Goal: Information Seeking & Learning: Find specific fact

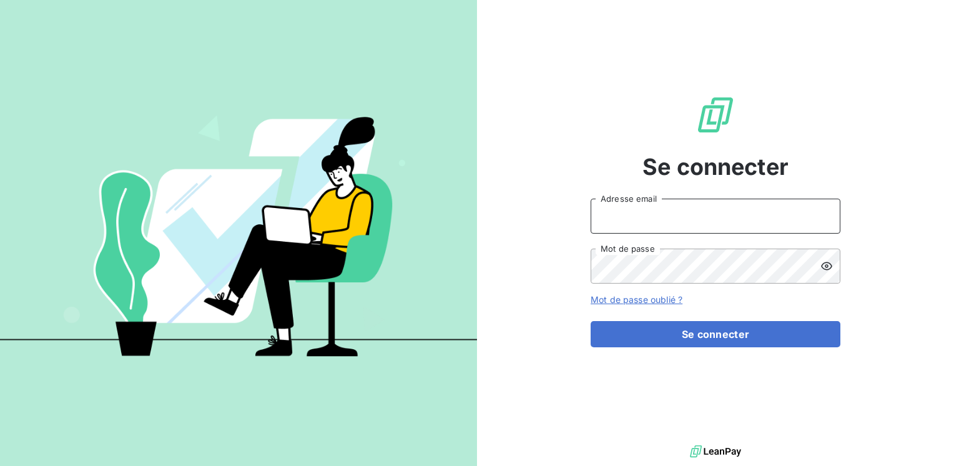
click at [619, 216] on input "Adresse email" at bounding box center [716, 216] width 250 height 35
type input "[EMAIL_ADDRESS][PERSON_NAME][DOMAIN_NAME]"
click at [591, 321] on button "Se connecter" at bounding box center [716, 334] width 250 height 26
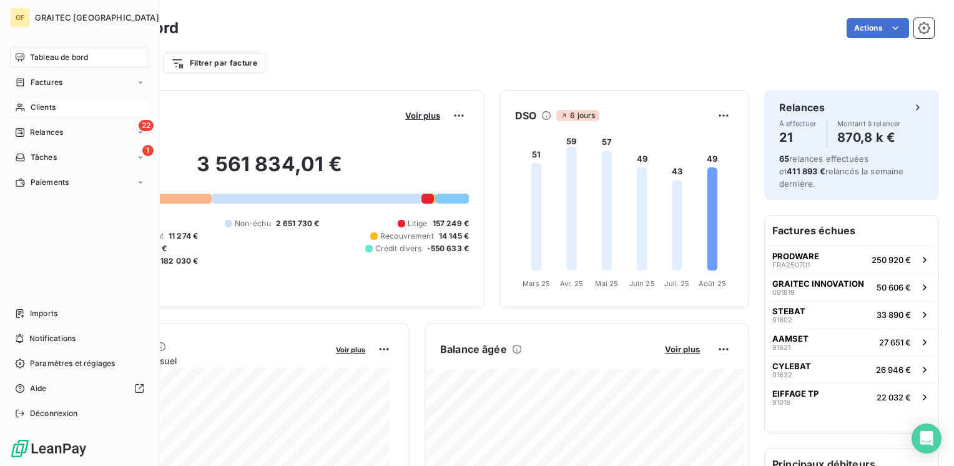
click at [37, 111] on span "Clients" at bounding box center [43, 107] width 25 height 11
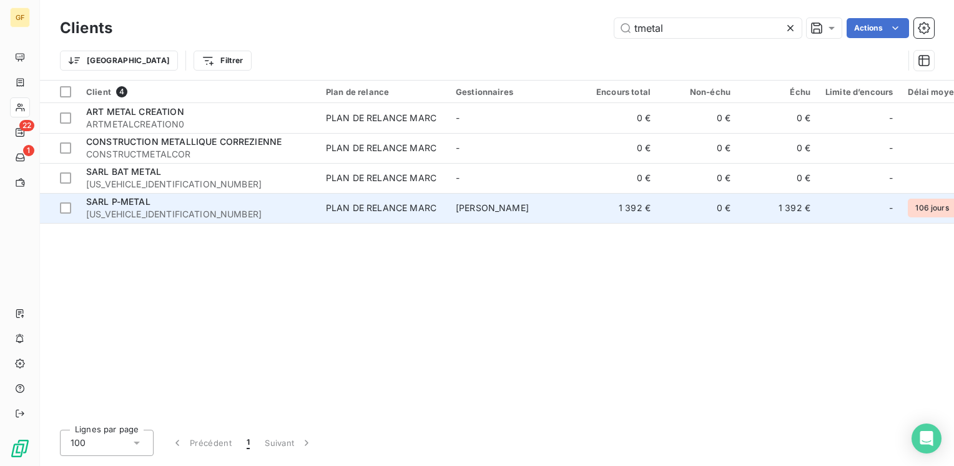
type input "tmetal"
click at [352, 206] on div "PLAN DE RELANCE MARC" at bounding box center [381, 208] width 111 height 12
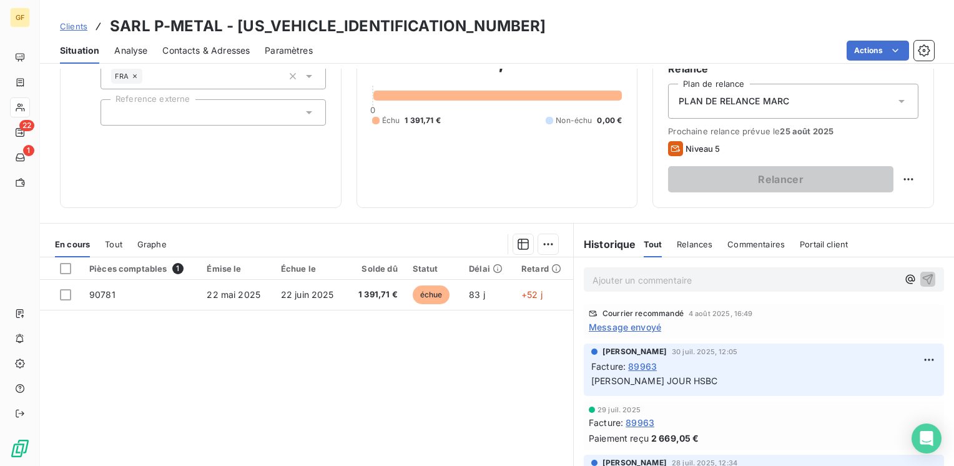
scroll to position [125, 0]
click at [647, 365] on span "89963" at bounding box center [642, 365] width 29 height 13
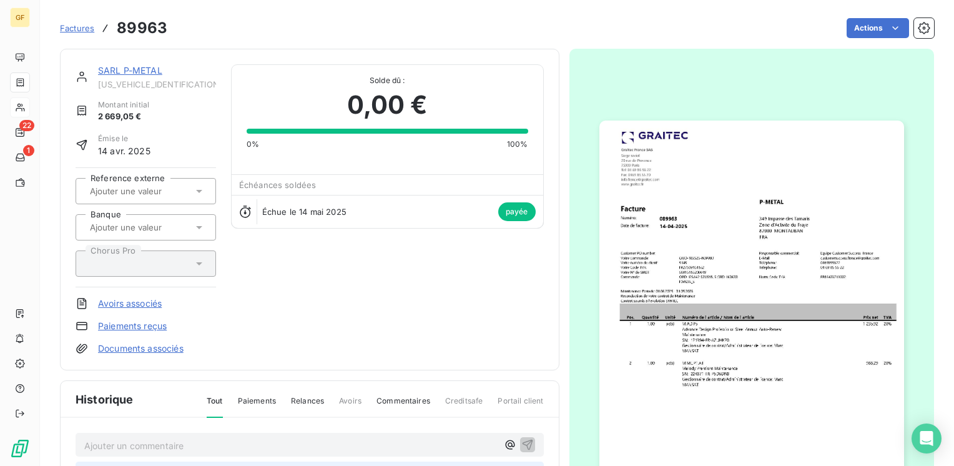
click at [778, 307] on img "button" at bounding box center [751, 336] width 305 height 430
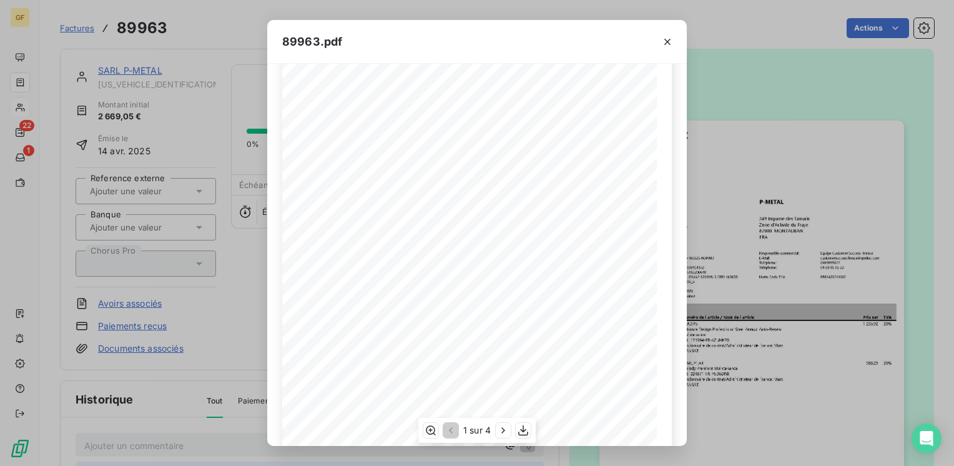
scroll to position [177, 0]
click at [502, 429] on icon "button" at bounding box center [503, 430] width 12 height 12
drag, startPoint x: 662, startPoint y: 41, endPoint x: 447, endPoint y: 8, distance: 217.3
click at [659, 39] on button "button" at bounding box center [668, 42] width 20 height 20
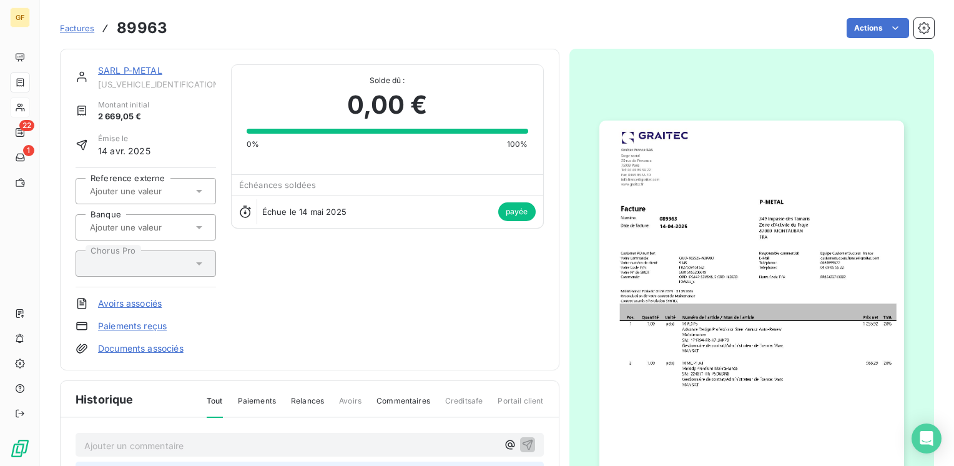
click at [117, 66] on link "SARL P-METAL" at bounding box center [130, 70] width 64 height 11
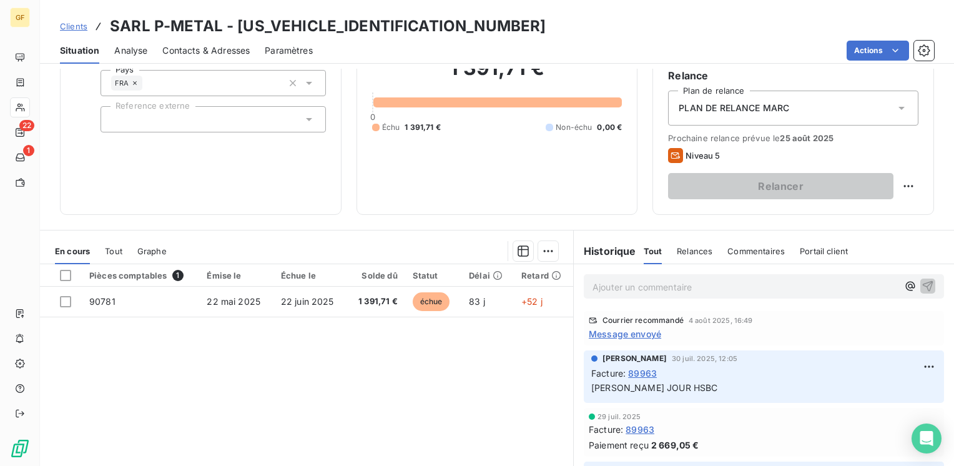
scroll to position [125, 0]
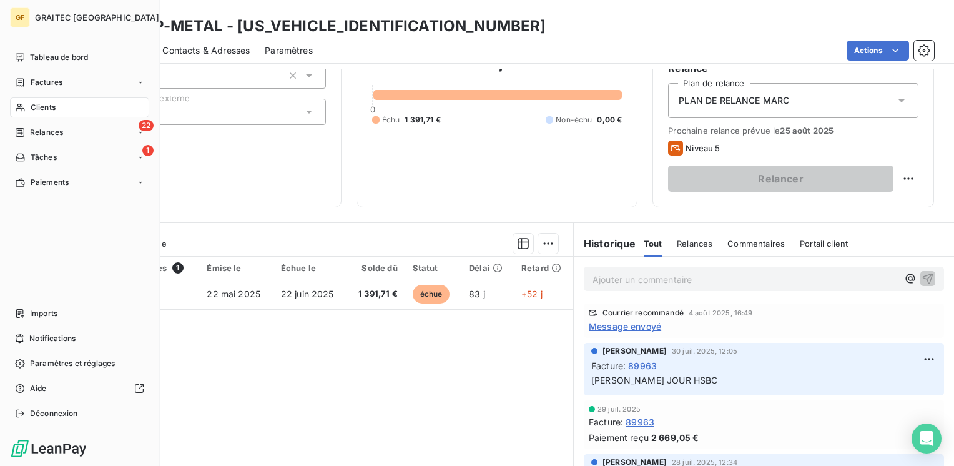
drag, startPoint x: 41, startPoint y: 56, endPoint x: 154, endPoint y: 271, distance: 242.7
click at [41, 56] on span "Tableau de bord" at bounding box center [59, 57] width 58 height 11
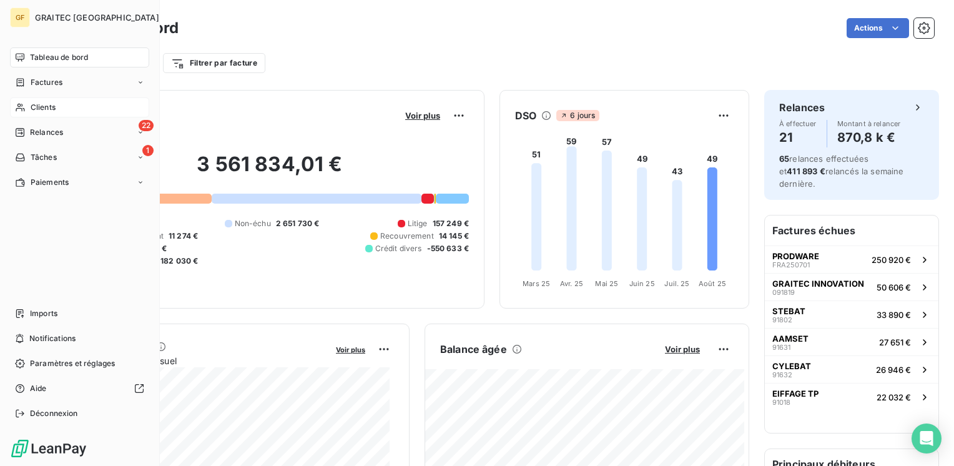
click at [34, 109] on span "Clients" at bounding box center [43, 107] width 25 height 11
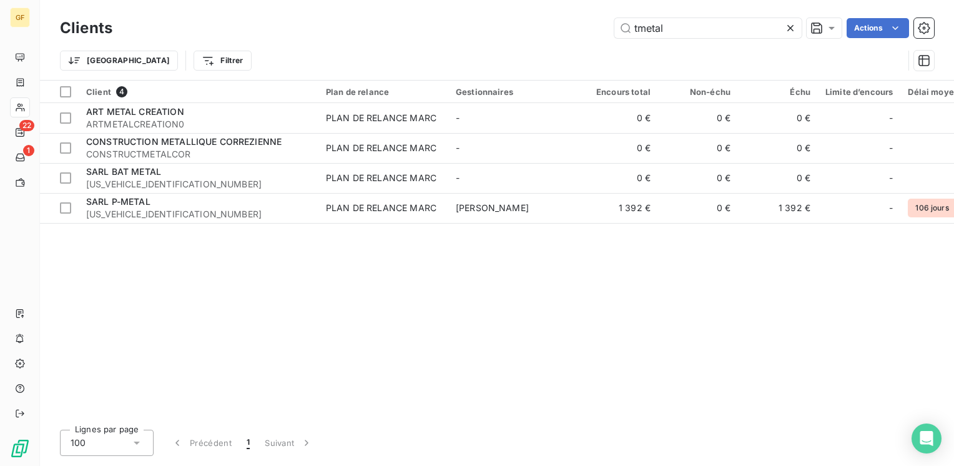
drag, startPoint x: 671, startPoint y: 31, endPoint x: 360, endPoint y: 44, distance: 311.2
click at [360, 44] on div "Clients tmetal Actions Trier Filtrer" at bounding box center [497, 47] width 874 height 65
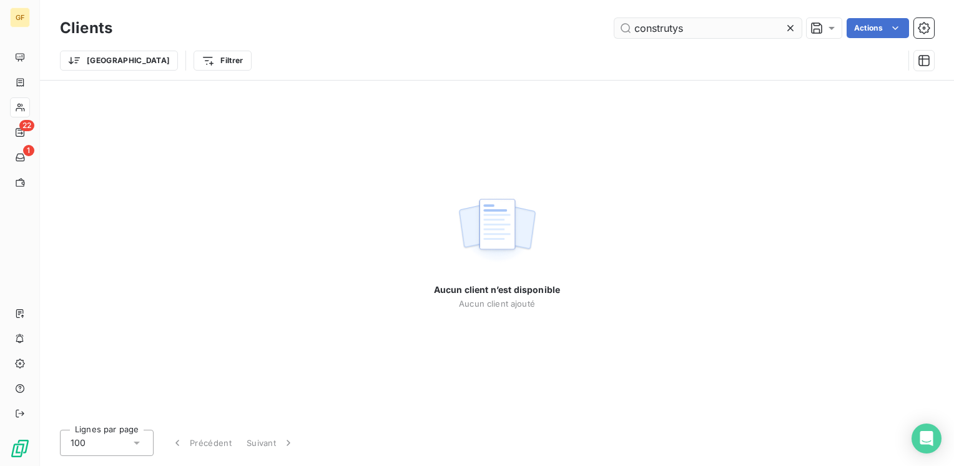
click at [669, 24] on input "construtys" at bounding box center [707, 28] width 187 height 20
click at [671, 27] on input "construtys" at bounding box center [707, 28] width 187 height 20
drag, startPoint x: 671, startPoint y: 26, endPoint x: 683, endPoint y: 26, distance: 11.9
click at [671, 25] on input "construtys" at bounding box center [707, 28] width 187 height 20
click at [699, 26] on input "construtys" at bounding box center [707, 28] width 187 height 20
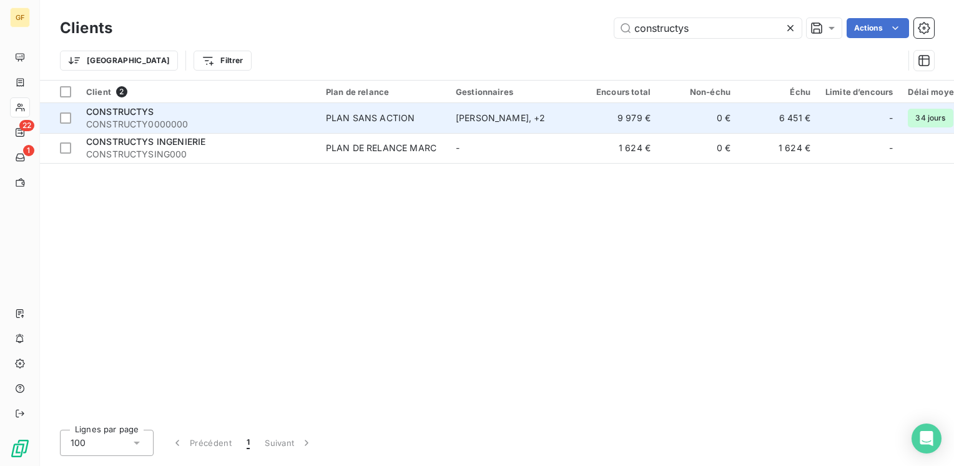
type input "constructys"
click at [385, 124] on td "PLAN SANS ACTION" at bounding box center [383, 118] width 130 height 30
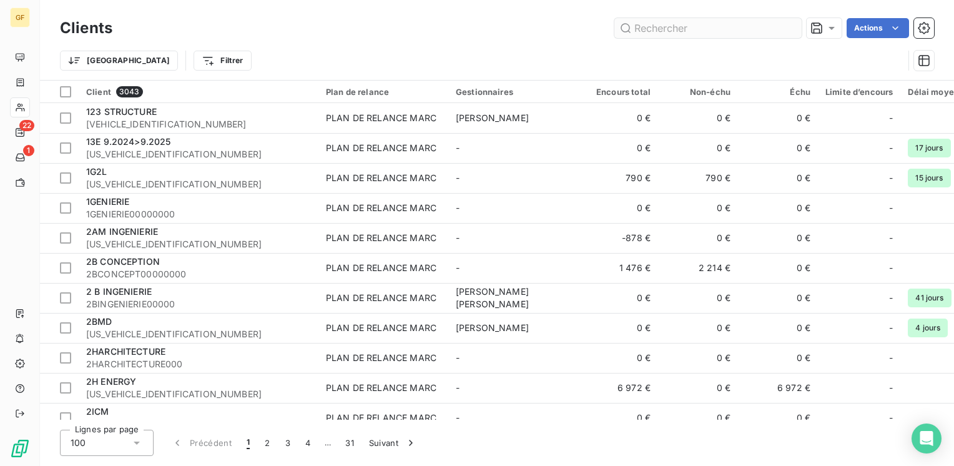
click at [680, 32] on input "text" at bounding box center [707, 28] width 187 height 20
click at [683, 27] on input "text" at bounding box center [707, 28] width 187 height 20
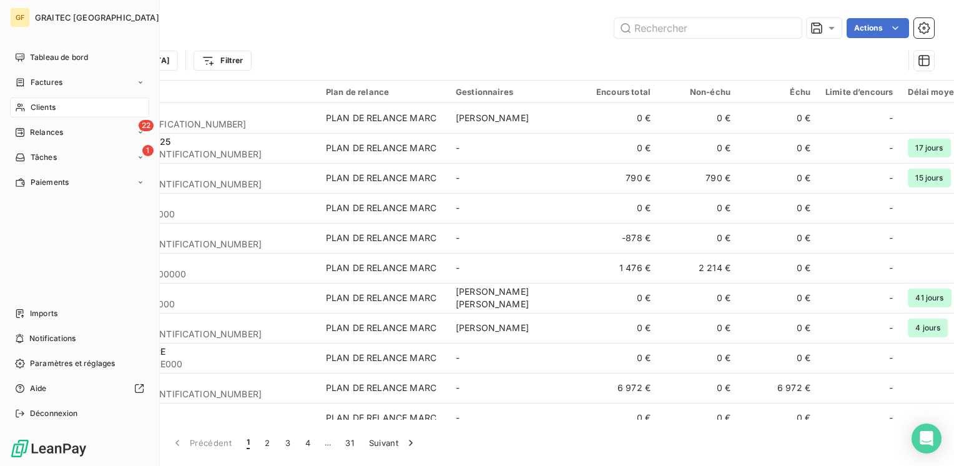
click at [34, 104] on span "Clients" at bounding box center [43, 107] width 25 height 11
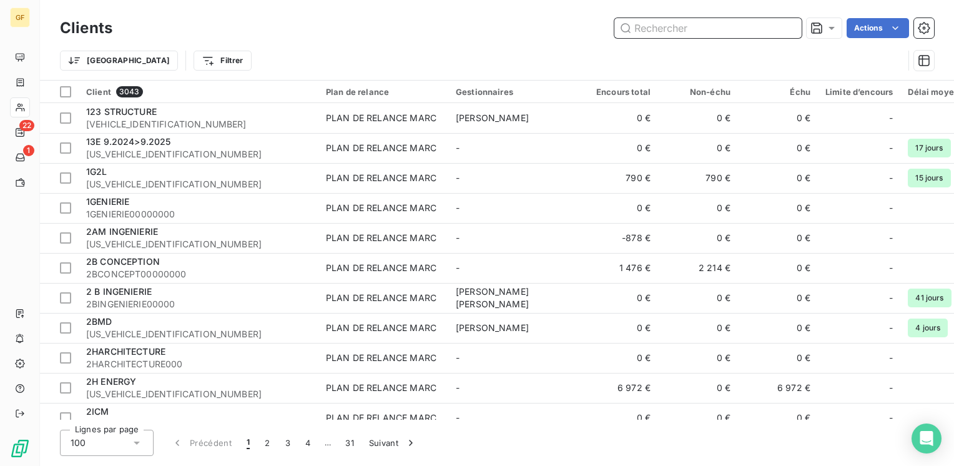
click at [664, 31] on input "text" at bounding box center [707, 28] width 187 height 20
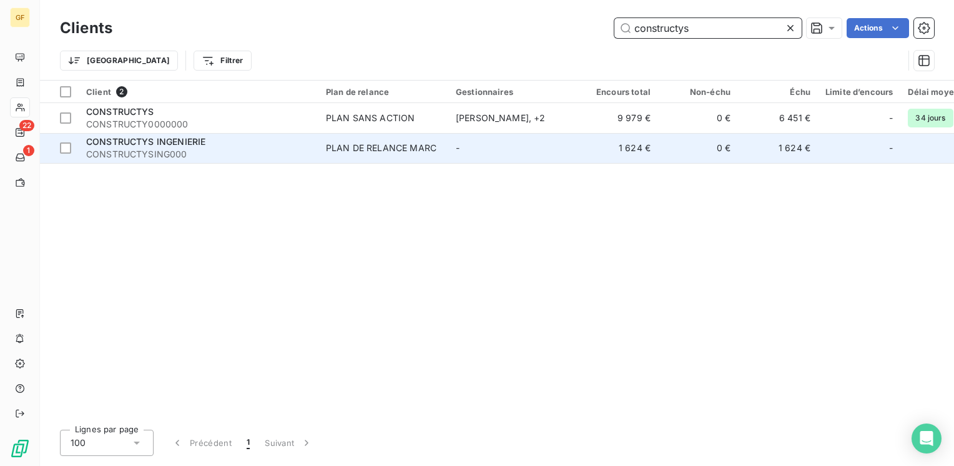
type input "constructys"
click at [350, 155] on td "PLAN DE RELANCE MARC" at bounding box center [383, 148] width 130 height 30
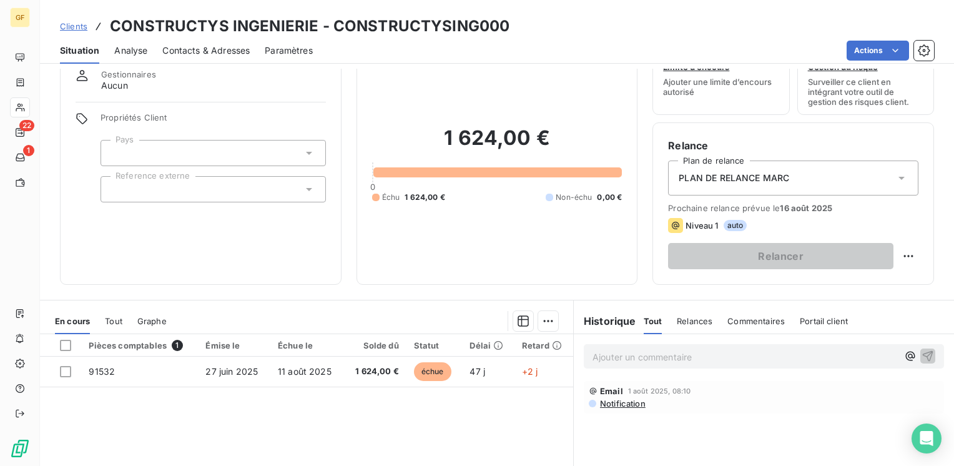
scroll to position [125, 0]
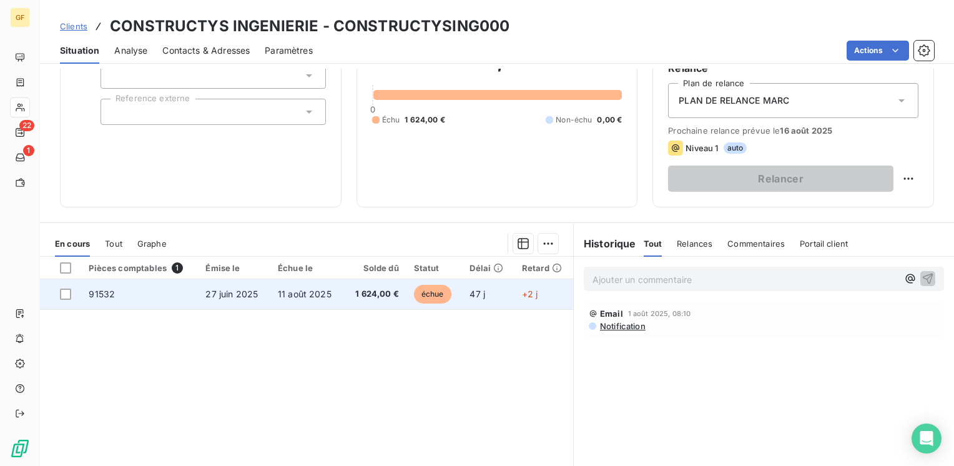
click at [310, 289] on span "11 août 2025" at bounding box center [305, 293] width 54 height 11
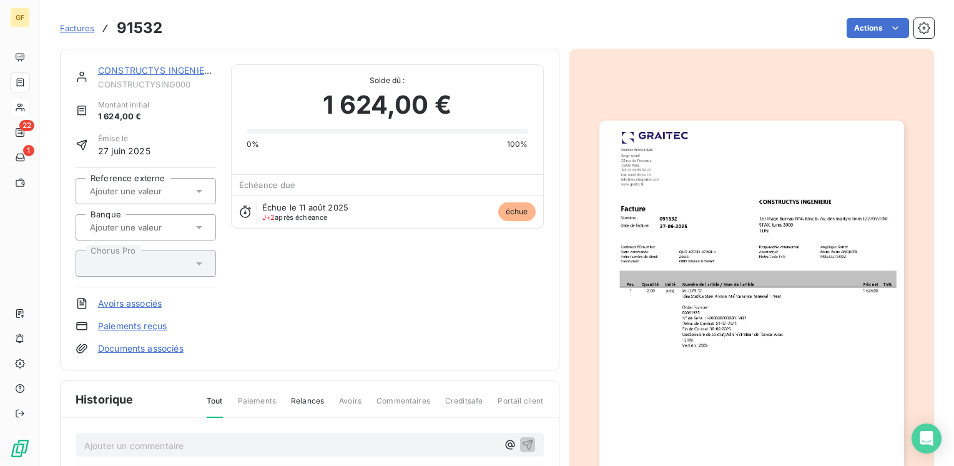
click at [663, 272] on img "button" at bounding box center [751, 336] width 305 height 430
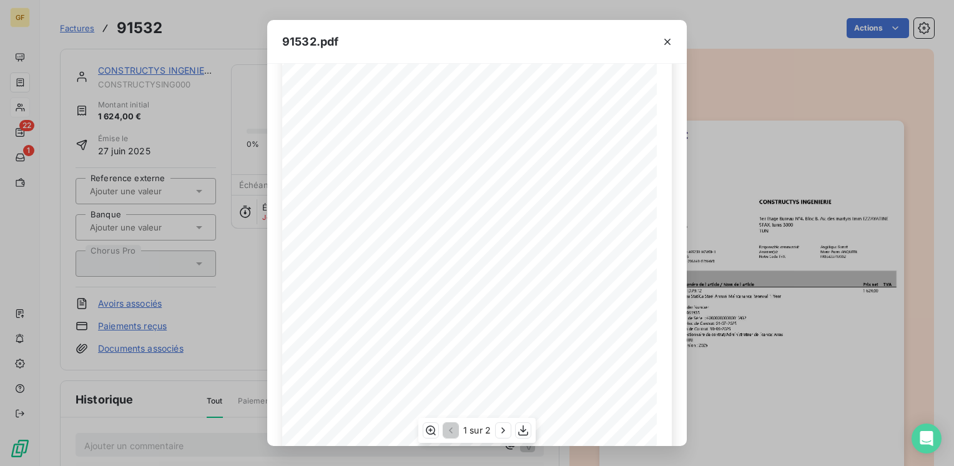
scroll to position [177, 0]
click at [504, 429] on icon "button" at bounding box center [502, 430] width 3 height 6
click at [671, 41] on icon "button" at bounding box center [667, 42] width 12 height 12
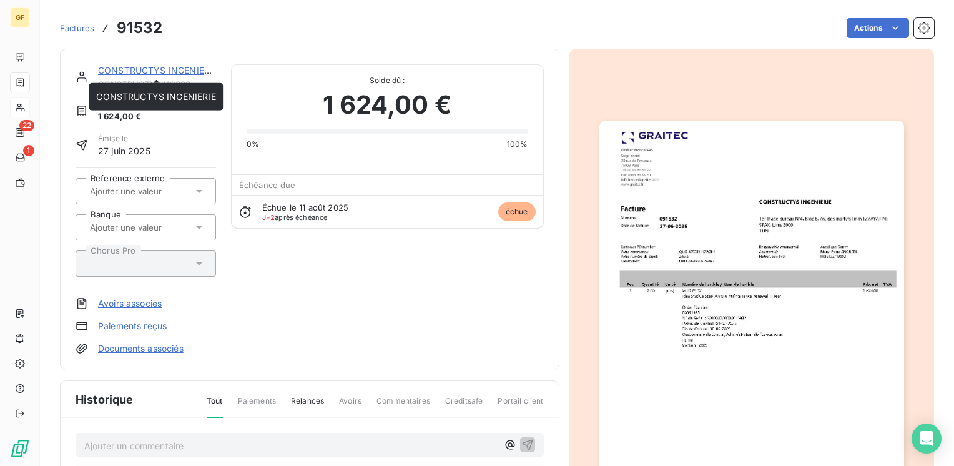
click at [134, 71] on link "CONSTRUCTYS INGENIERIE" at bounding box center [157, 70] width 119 height 11
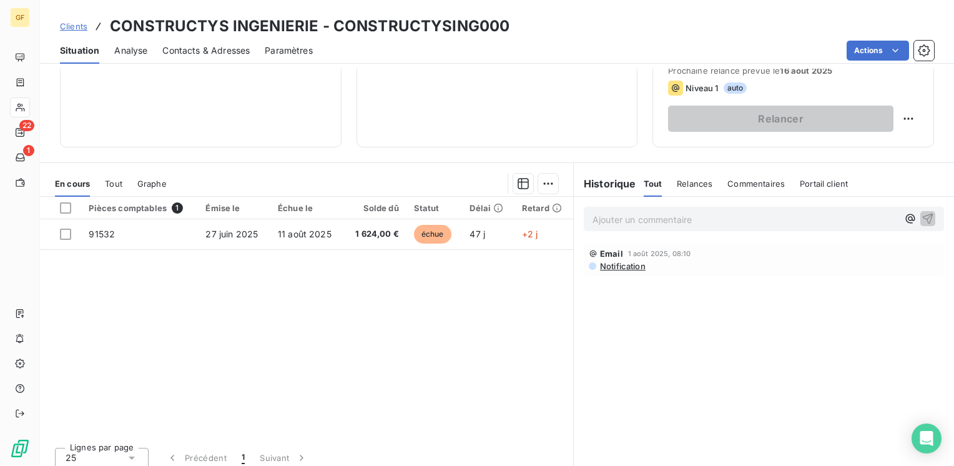
scroll to position [187, 0]
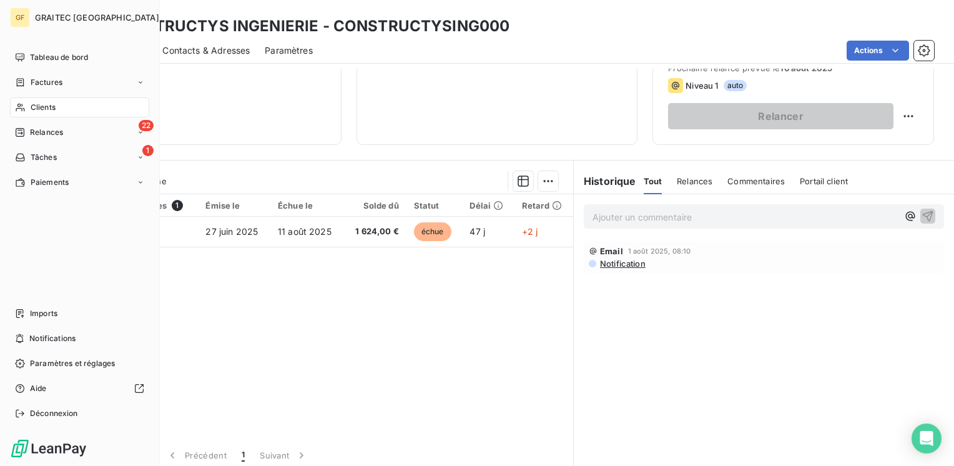
drag, startPoint x: 32, startPoint y: 109, endPoint x: 70, endPoint y: 99, distance: 38.8
click at [32, 109] on span "Clients" at bounding box center [43, 107] width 25 height 11
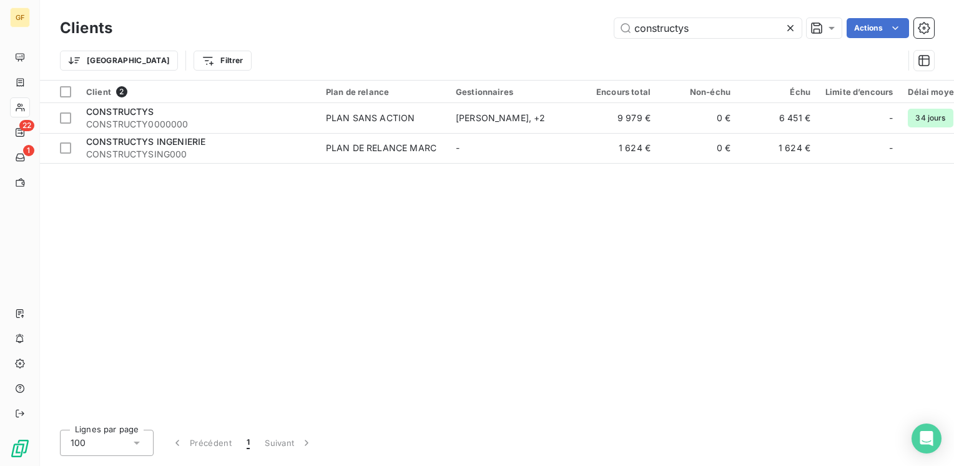
drag, startPoint x: 676, startPoint y: 29, endPoint x: 114, endPoint y: 56, distance: 562.1
click at [115, 60] on div "Clients constructys Actions Trier Filtrer" at bounding box center [497, 47] width 874 height 65
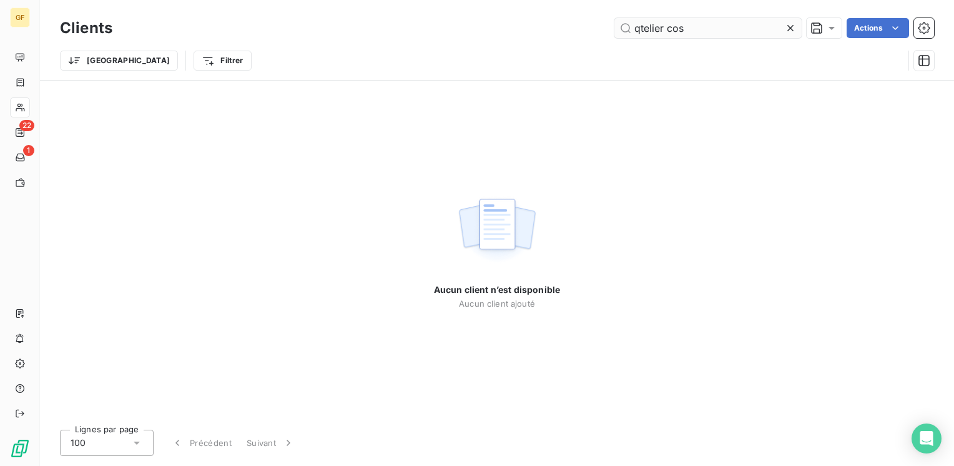
click at [636, 26] on input "qtelier cos" at bounding box center [707, 28] width 187 height 20
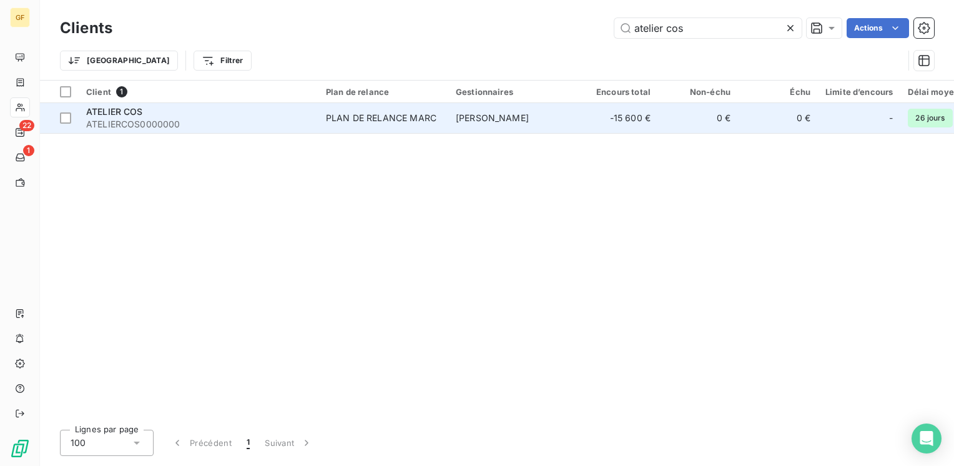
type input "atelier cos"
click at [336, 117] on div "PLAN DE RELANCE MARC" at bounding box center [381, 118] width 111 height 12
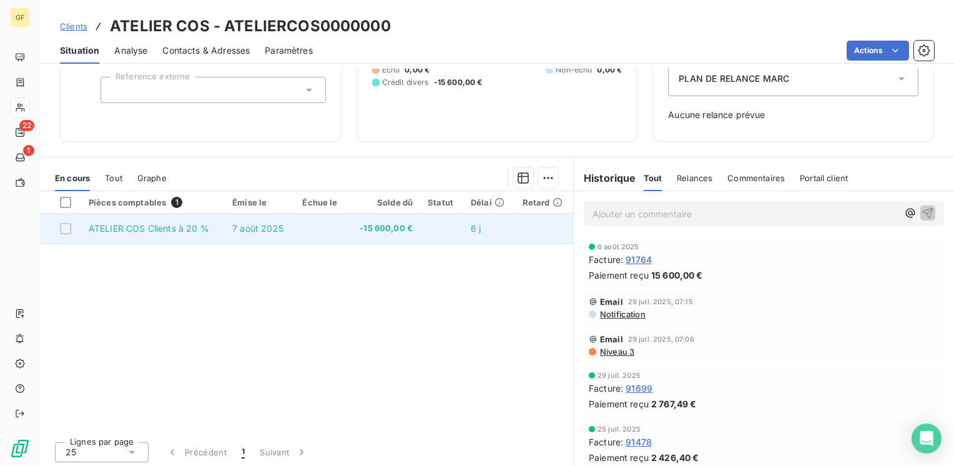
scroll to position [149, 0]
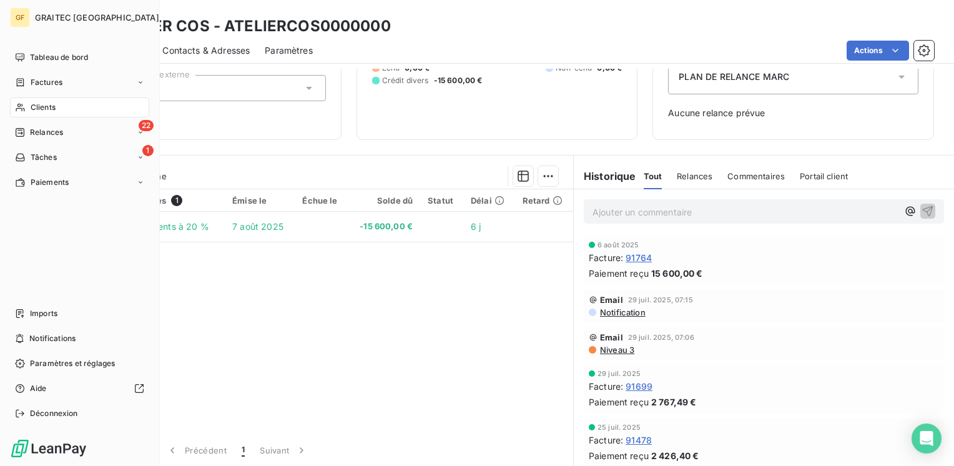
click at [34, 109] on span "Clients" at bounding box center [43, 107] width 25 height 11
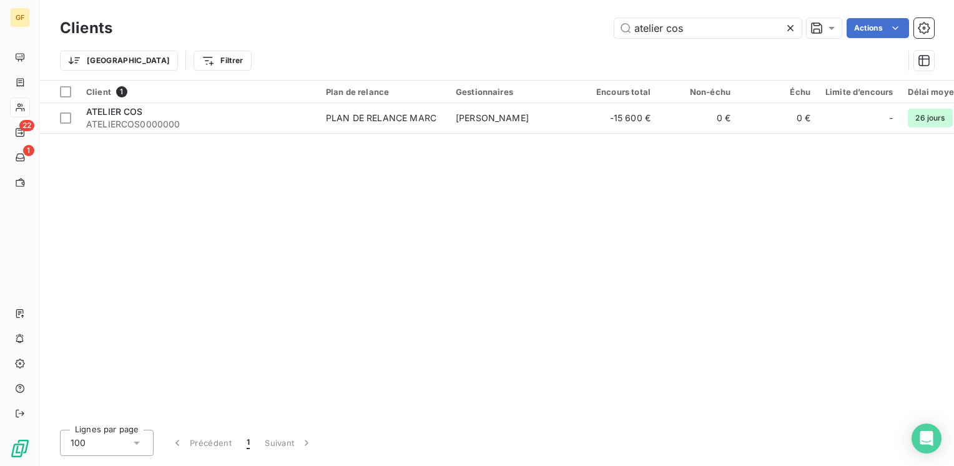
drag, startPoint x: 692, startPoint y: 25, endPoint x: 420, endPoint y: 56, distance: 274.0
click at [420, 62] on div "Clients atelier cos Actions Trier Filtrer" at bounding box center [497, 47] width 874 height 65
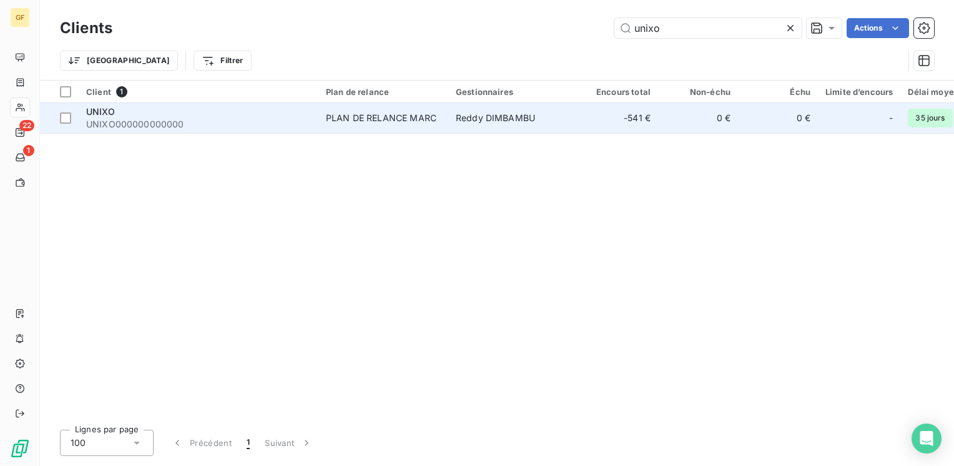
type input "unixo"
click at [376, 125] on td "PLAN DE RELANCE MARC" at bounding box center [383, 118] width 130 height 30
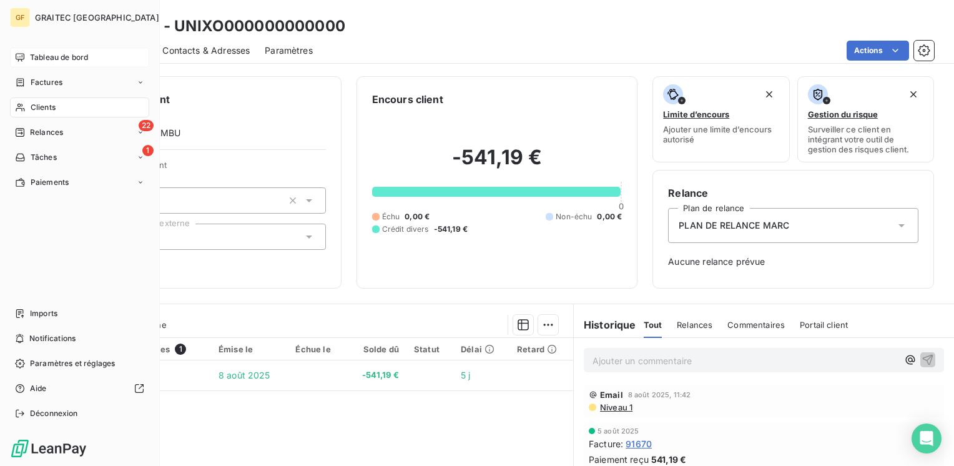
click at [59, 59] on span "Tableau de bord" at bounding box center [59, 57] width 58 height 11
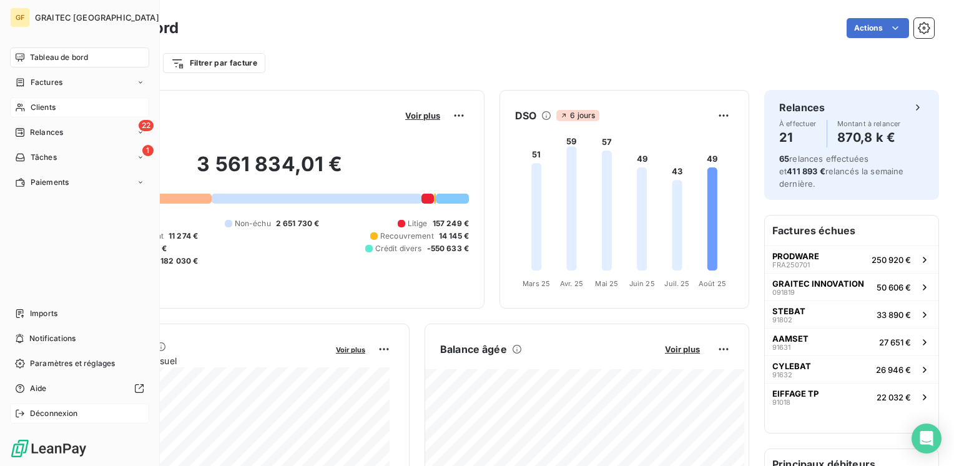
click at [64, 411] on span "Déconnexion" at bounding box center [54, 413] width 48 height 11
